Goal: Task Accomplishment & Management: Manage account settings

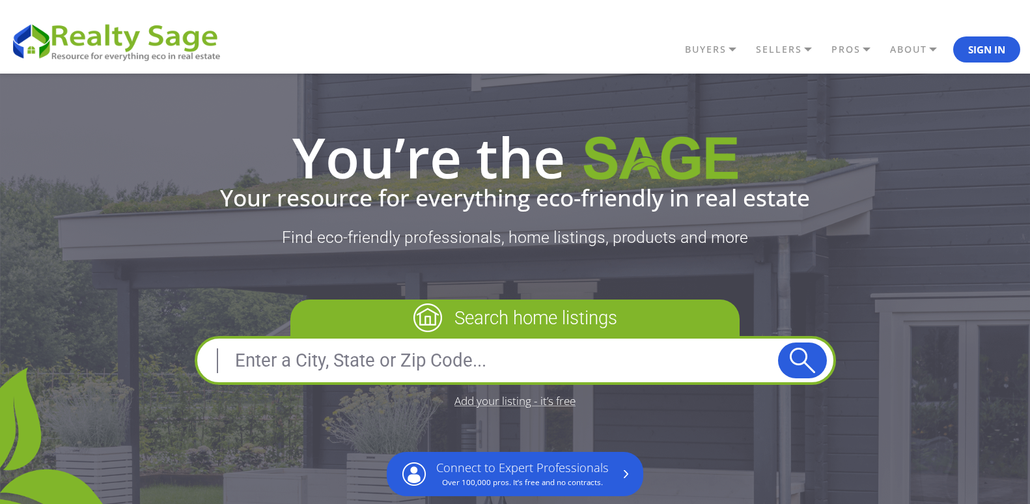
click at [978, 48] on button "Sign In" at bounding box center [986, 49] width 67 height 26
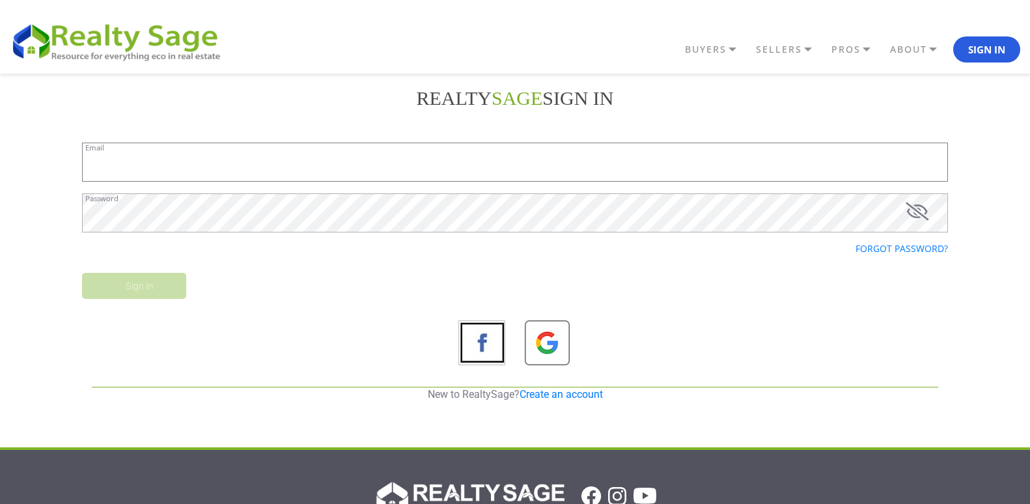
click at [352, 160] on input "Email" at bounding box center [515, 162] width 866 height 39
click at [244, 158] on input "Email" at bounding box center [515, 162] width 866 height 39
type input "[EMAIL_ADDRESS][DOMAIN_NAME]"
click at [147, 285] on input "Sign in" at bounding box center [134, 286] width 104 height 26
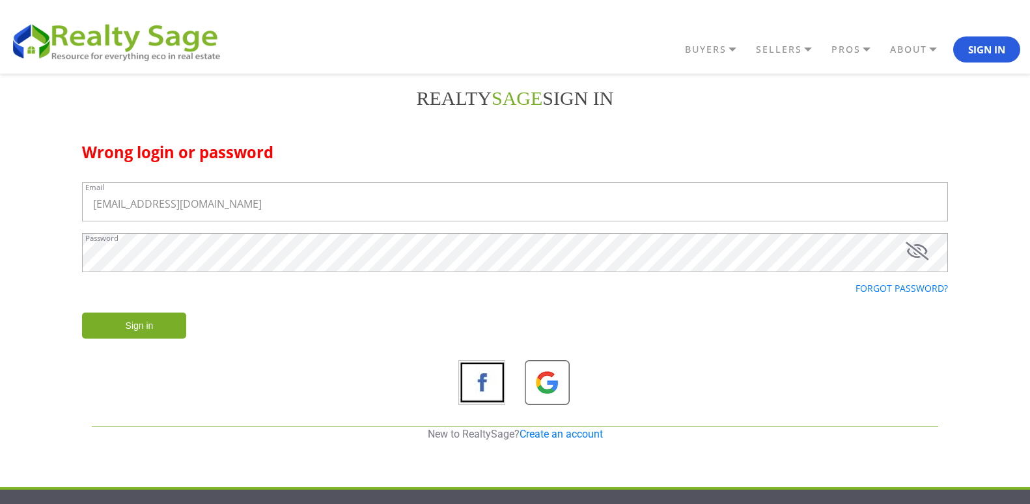
click at [98, 332] on input "Sign in" at bounding box center [134, 326] width 104 height 26
click at [89, 335] on input "Sign in" at bounding box center [134, 326] width 104 height 26
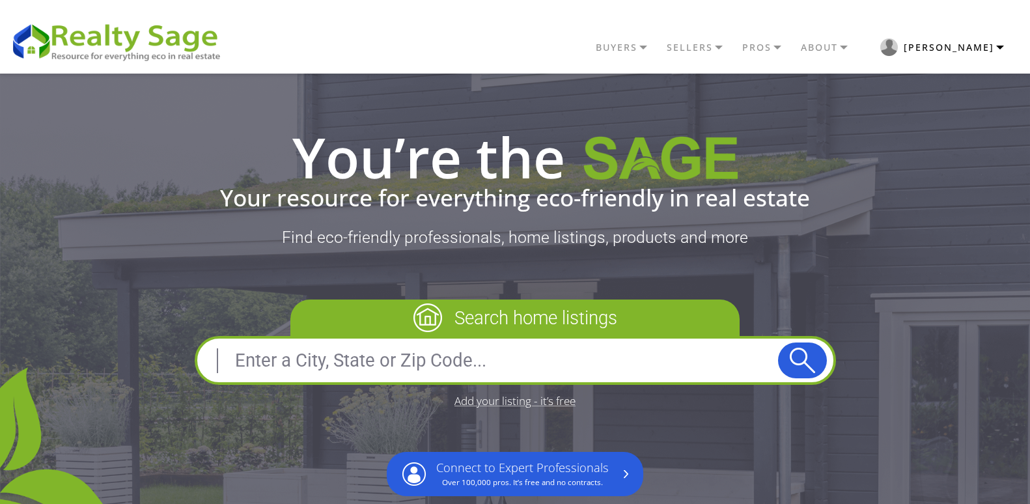
click at [1000, 44] on button "Steve" at bounding box center [942, 47] width 156 height 31
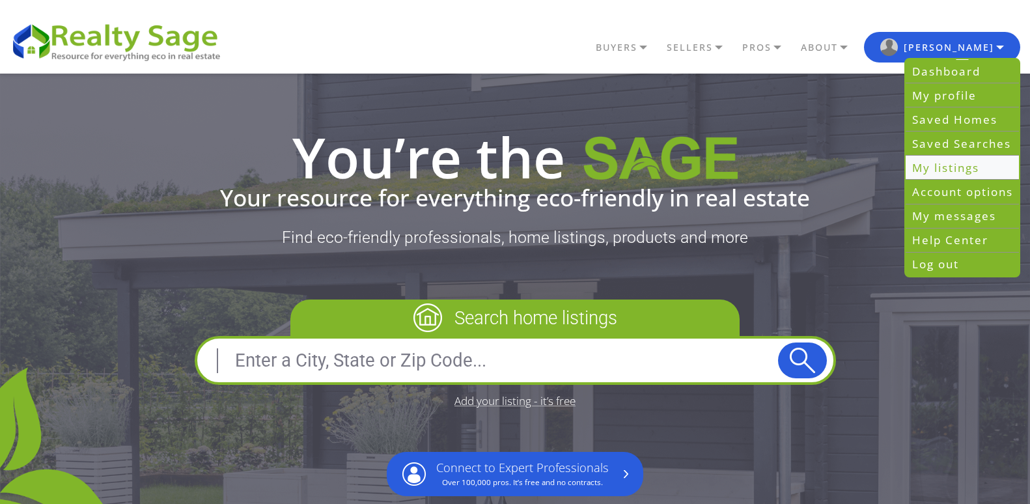
click at [958, 176] on link "My listings" at bounding box center [962, 168] width 113 height 24
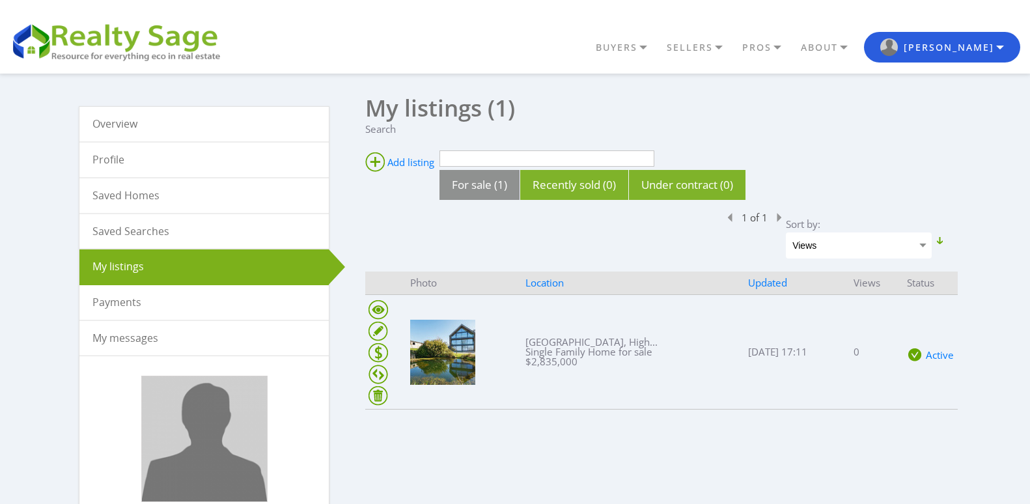
click at [922, 248] on select "Views Rating Reviews Price Open house Updated" at bounding box center [859, 246] width 146 height 26
select select "review_count"
click at [786, 233] on select "Views Rating Reviews Price Open house Updated" at bounding box center [859, 246] width 146 height 26
click at [922, 244] on select "Views Rating Reviews Price Open house Updated" at bounding box center [859, 246] width 146 height 26
select select "review_sorter"
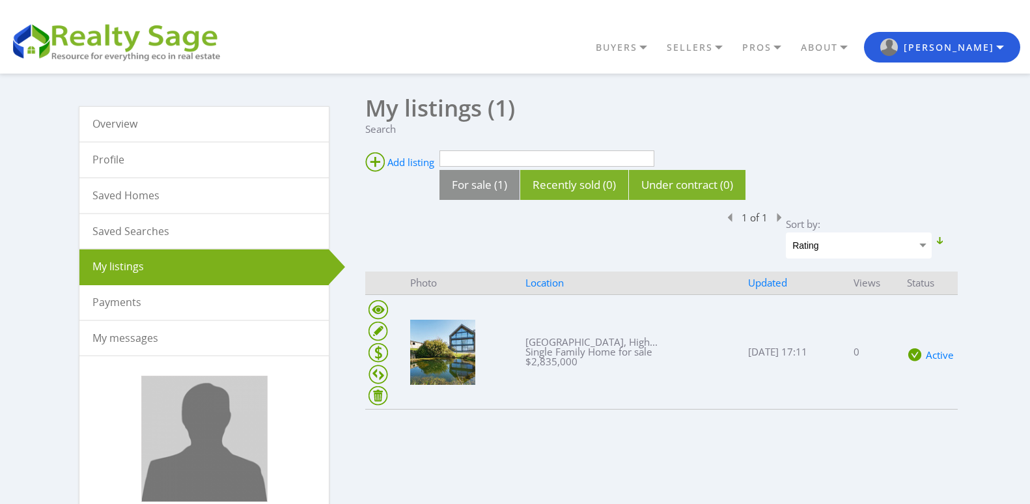
click at [786, 233] on select "Views Rating Reviews Price Open house Updated" at bounding box center [859, 246] width 146 height 26
click at [927, 244] on select "Views Rating Reviews Price Open house Updated" at bounding box center [859, 246] width 146 height 26
select select "views"
click at [786, 233] on select "Views Rating Reviews Price Open house Updated" at bounding box center [859, 246] width 146 height 26
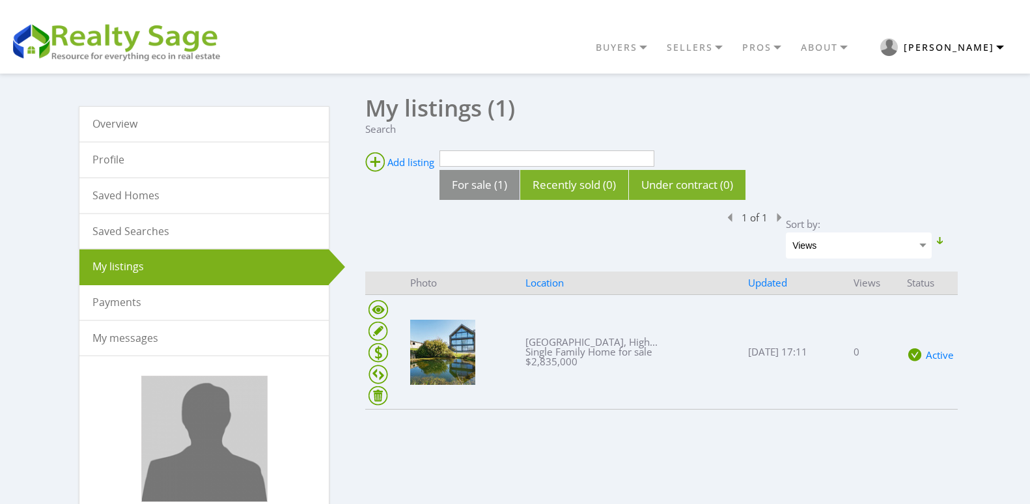
click at [1000, 45] on button "Steve" at bounding box center [942, 47] width 156 height 31
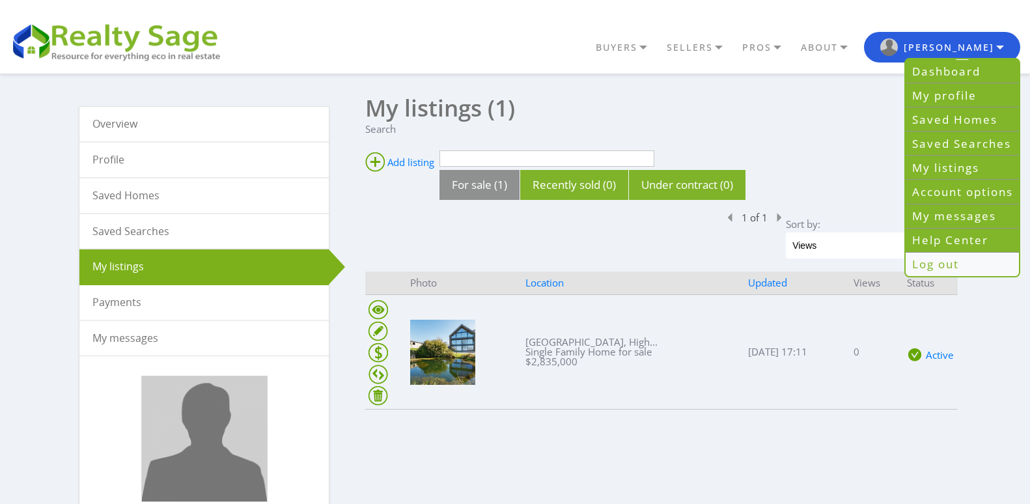
click at [949, 270] on link "Log out" at bounding box center [962, 264] width 113 height 23
